Goal: Entertainment & Leisure: Consume media (video, audio)

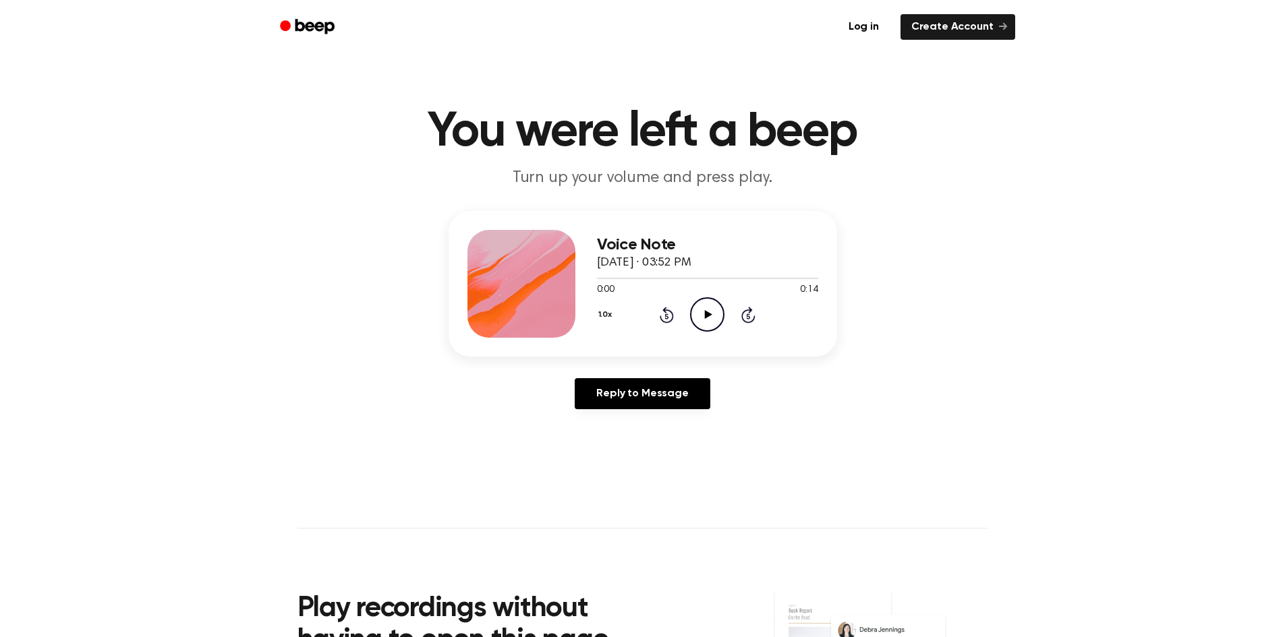
click at [701, 310] on icon "Play Audio" at bounding box center [707, 314] width 34 height 34
click at [666, 322] on icon at bounding box center [666, 315] width 14 height 16
click at [689, 307] on div "1.0x Rewind 5 seconds Play Audio Skip 5 seconds" at bounding box center [707, 314] width 221 height 34
click at [709, 315] on icon at bounding box center [708, 314] width 7 height 9
click at [704, 316] on icon "Play Audio" at bounding box center [707, 314] width 34 height 34
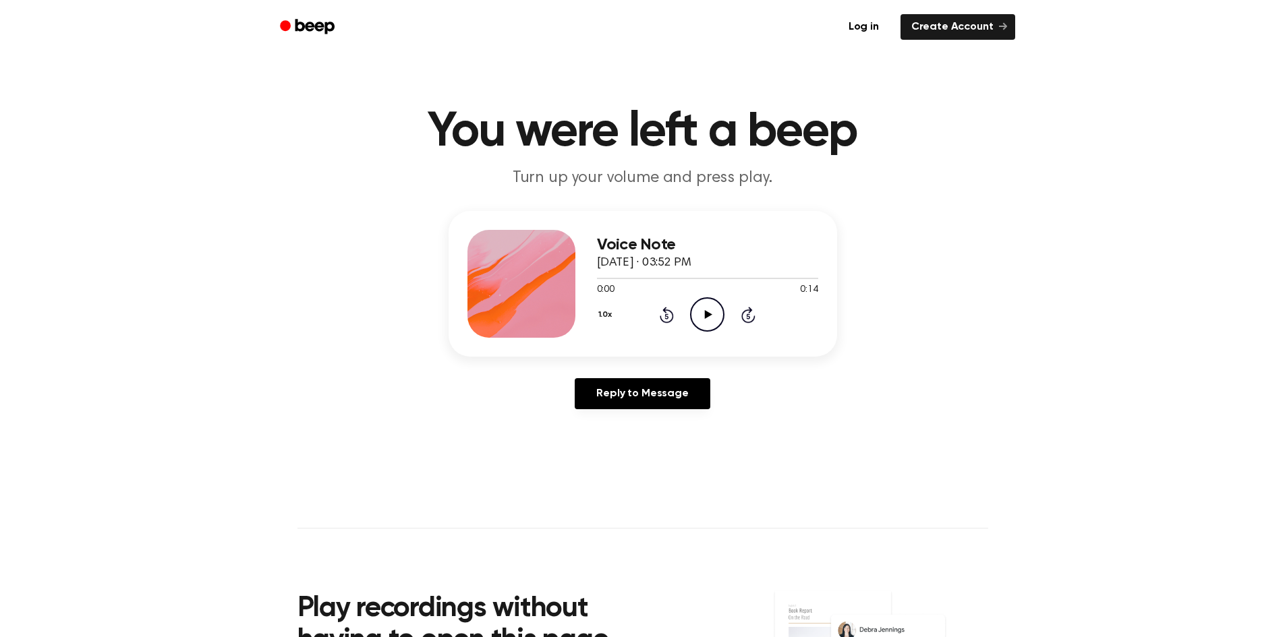
click at [708, 301] on icon "Play Audio" at bounding box center [707, 314] width 34 height 34
click at [706, 317] on icon at bounding box center [707, 314] width 6 height 9
click at [709, 302] on icon "Play Audio" at bounding box center [707, 314] width 34 height 34
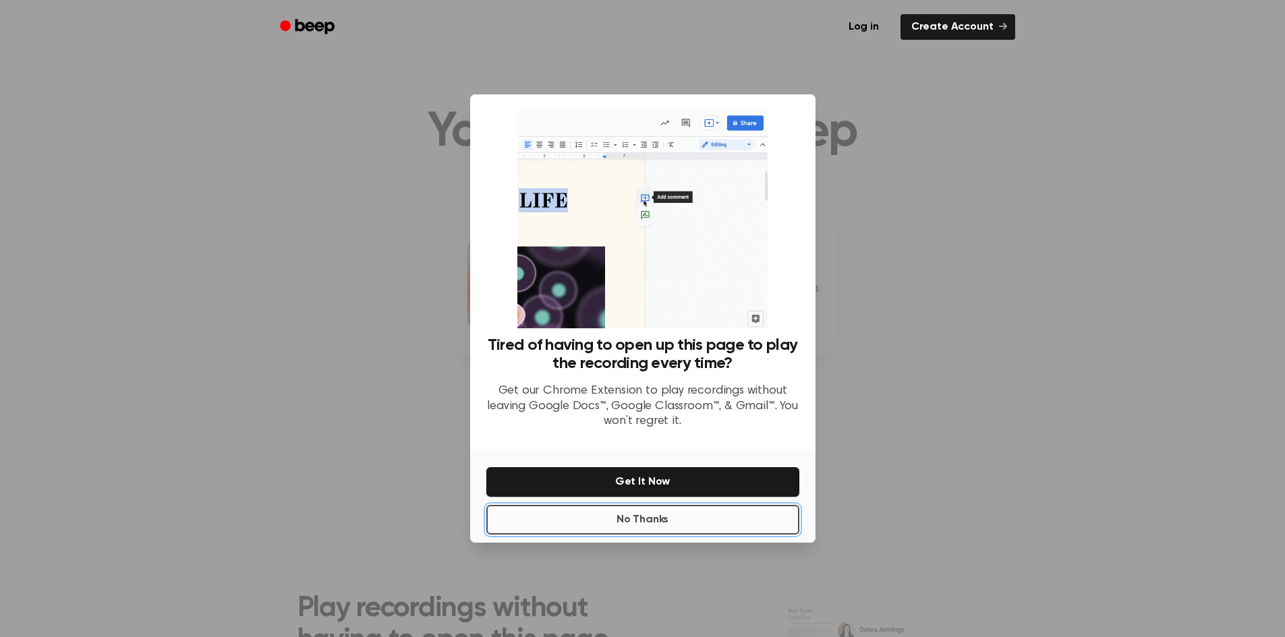
click at [672, 512] on button "No Thanks" at bounding box center [642, 520] width 313 height 30
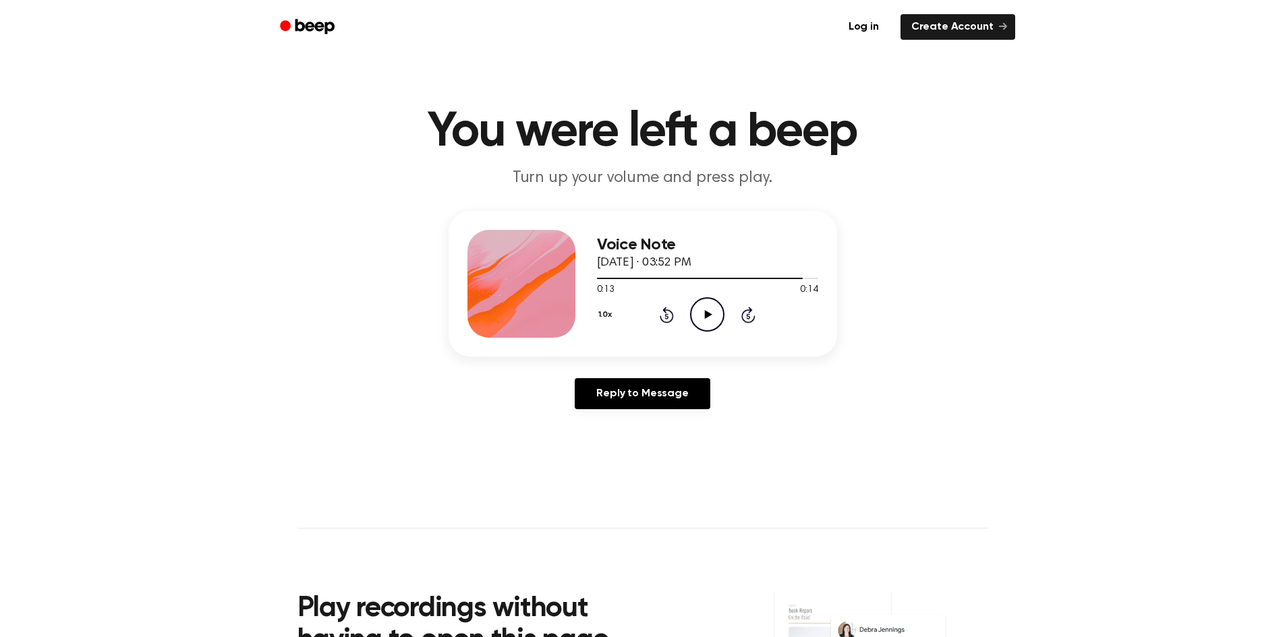
click at [719, 312] on icon "Play Audio" at bounding box center [707, 314] width 34 height 34
click at [719, 312] on icon "Pause Audio" at bounding box center [707, 314] width 34 height 34
